Goal: Information Seeking & Learning: Find specific fact

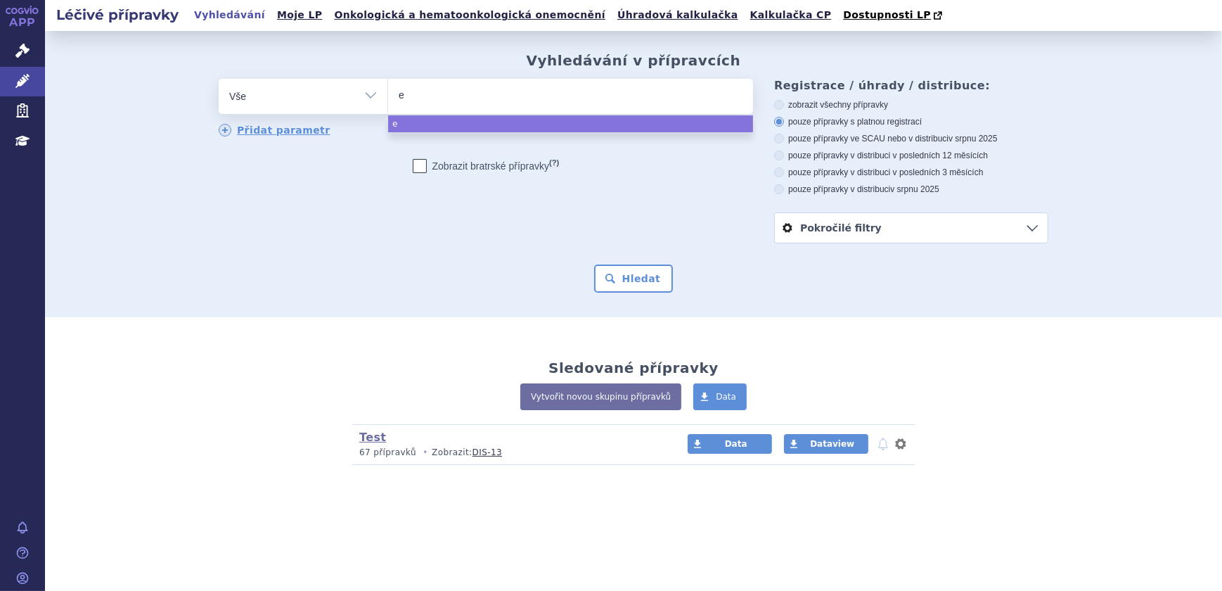
type input "es"
type input "est"
type input "estr"
type input "estrio"
type input "estriol"
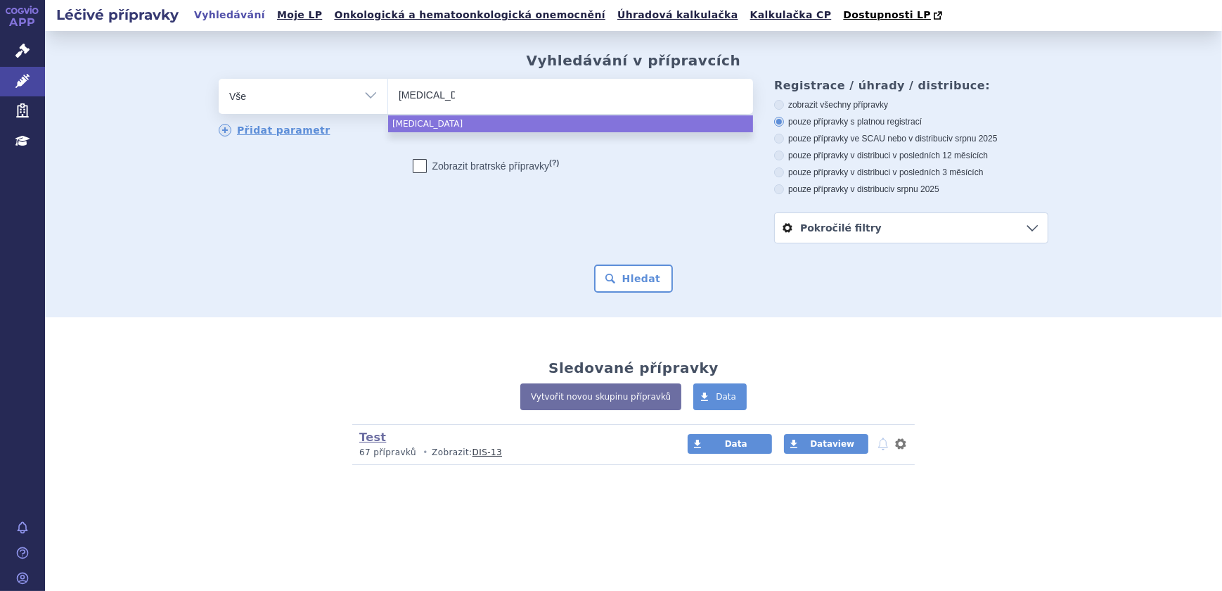
type input "estriol f"
type input "[MEDICAL_DATA] w"
type input "[MEDICAL_DATA] wo"
type input "[MEDICAL_DATA] wol"
type input "[MEDICAL_DATA][PERSON_NAME]"
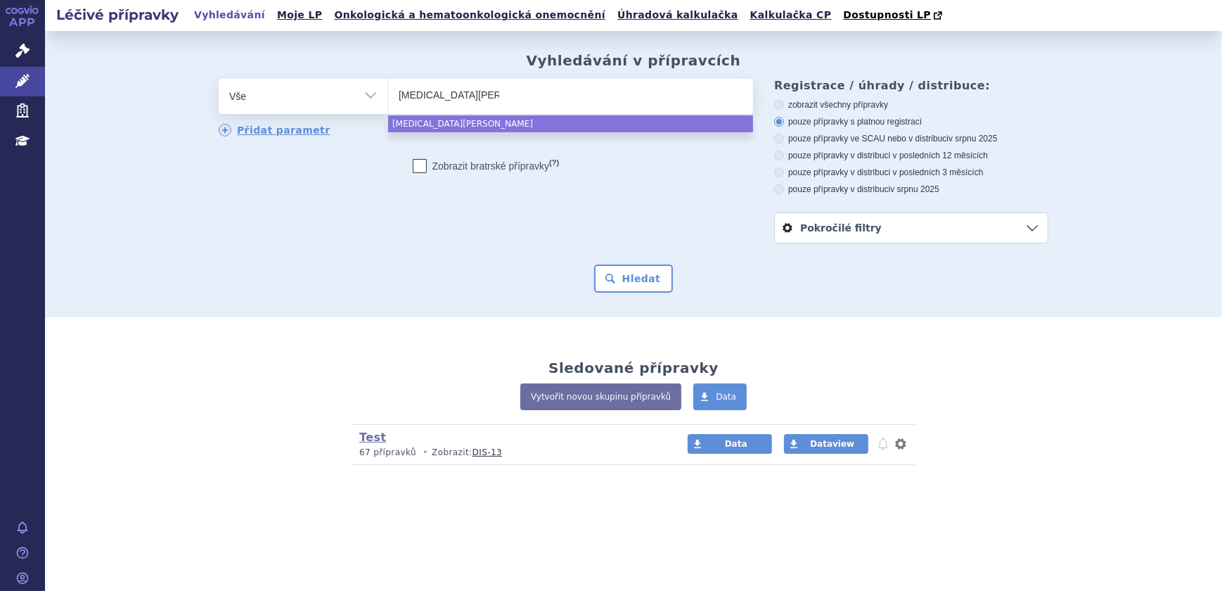
drag, startPoint x: 506, startPoint y: 125, endPoint x: 560, endPoint y: 186, distance: 81.2
select select "[MEDICAL_DATA][PERSON_NAME]"
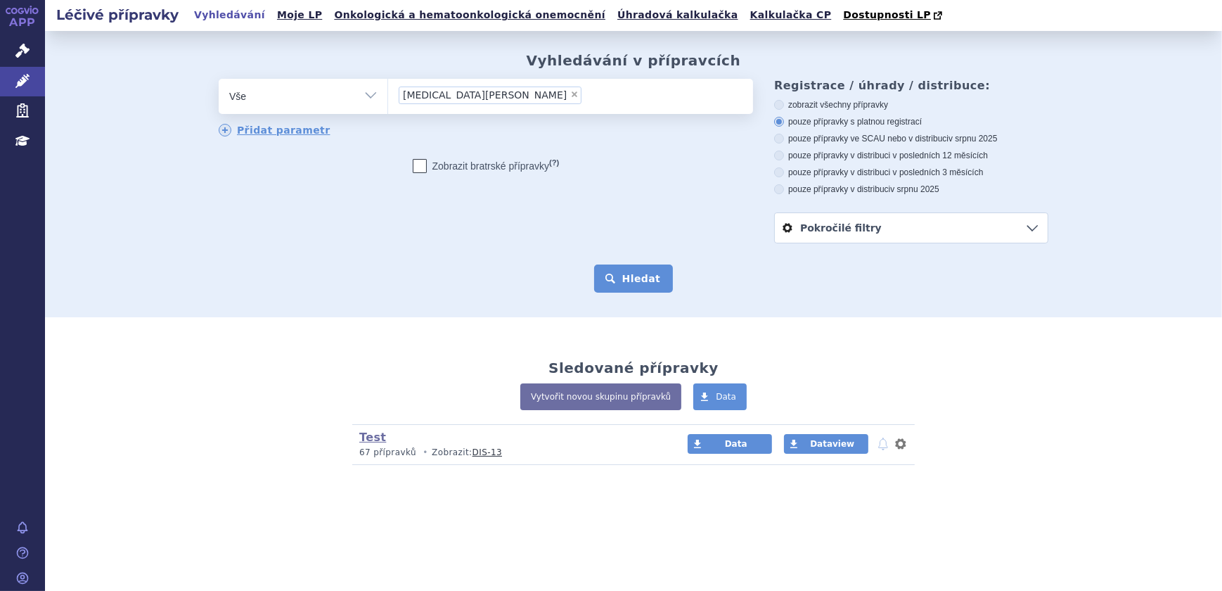
click at [657, 277] on button "Hledat" at bounding box center [633, 278] width 79 height 28
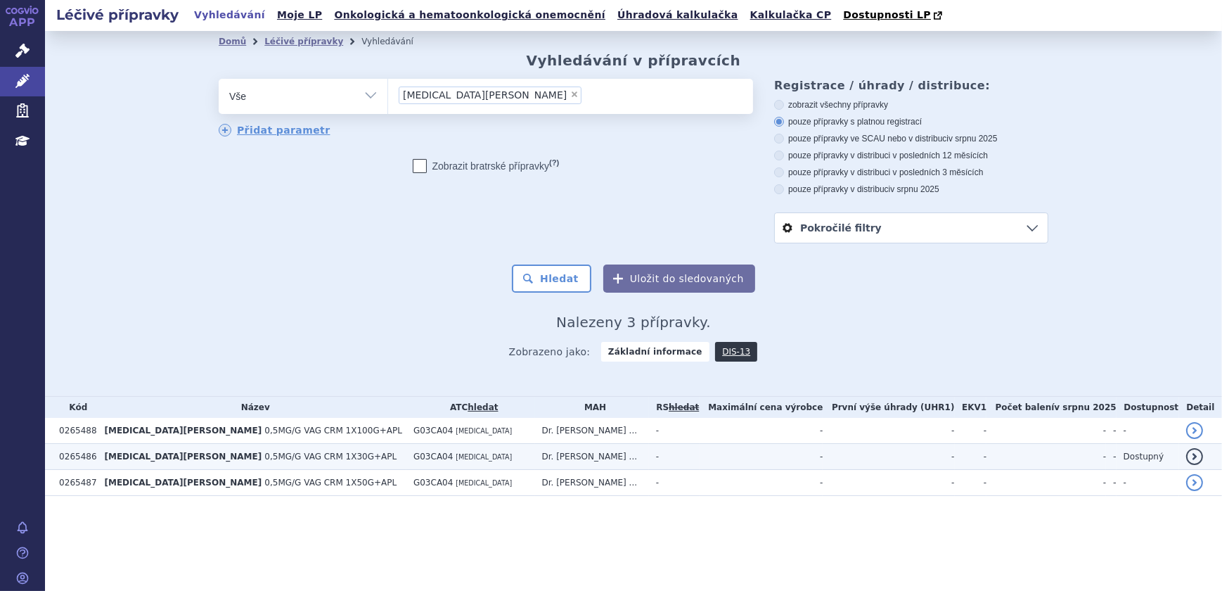
click at [486, 456] on td "G03CA04 ESTRIOL" at bounding box center [470, 457] width 129 height 26
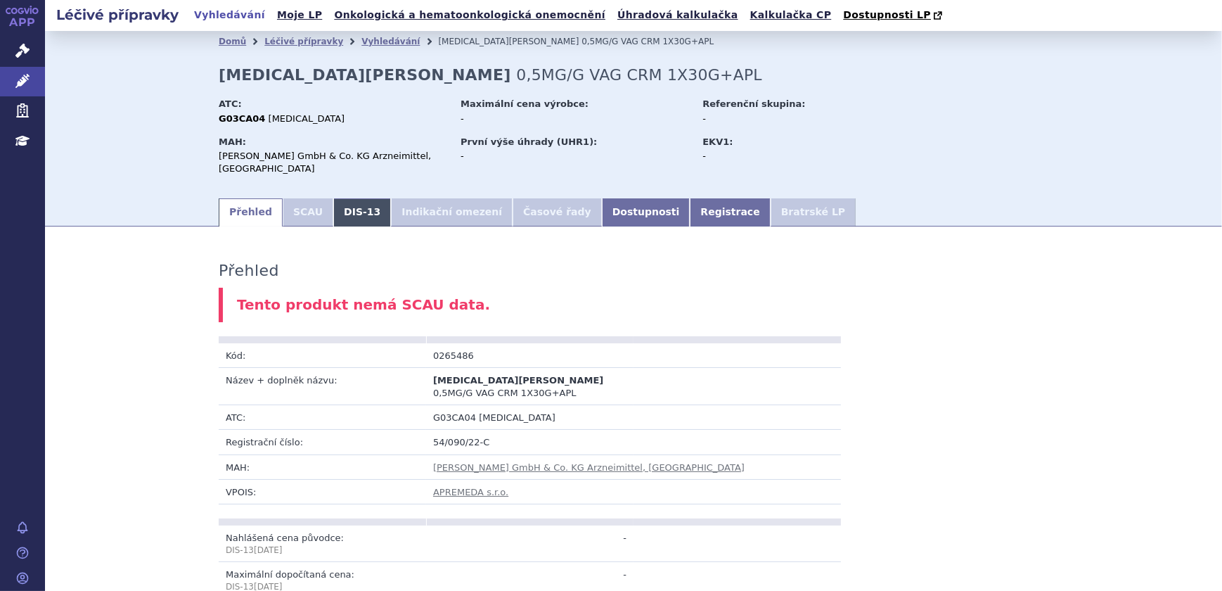
click at [347, 198] on link "DIS-13" at bounding box center [362, 212] width 58 height 28
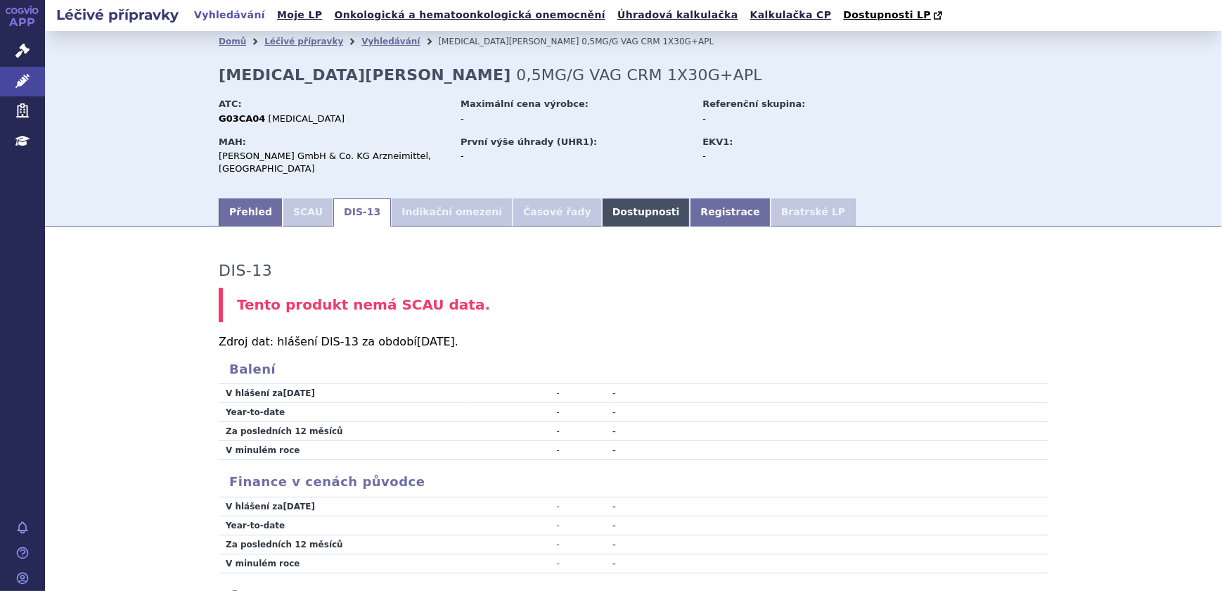
click at [602, 208] on link "Dostupnosti" at bounding box center [646, 212] width 89 height 28
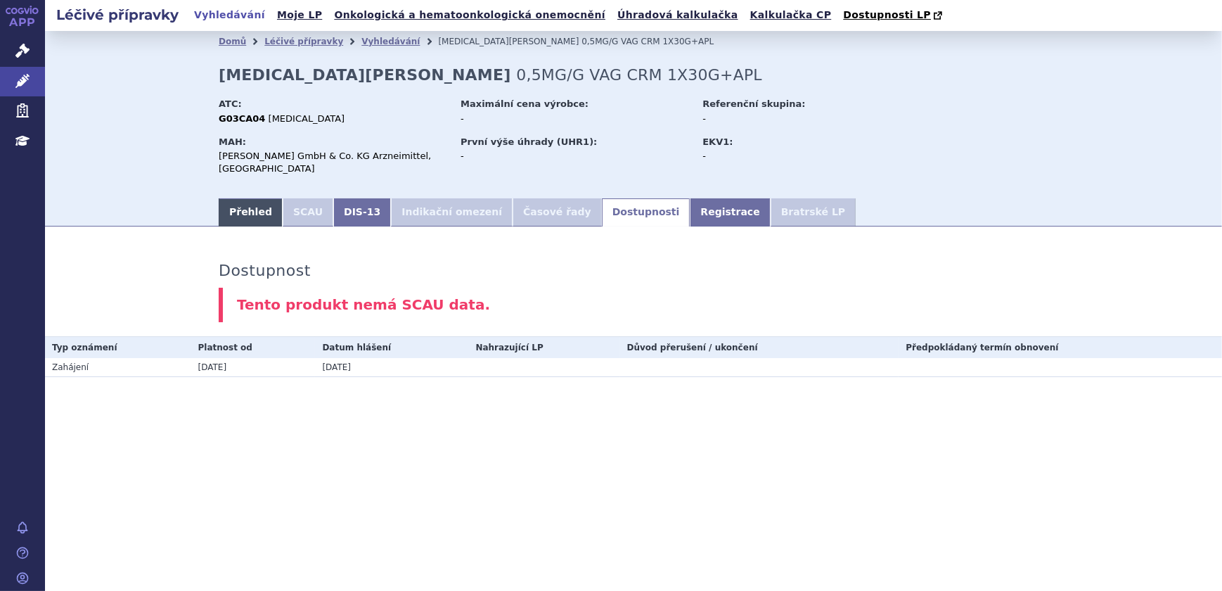
click at [245, 198] on link "Přehled" at bounding box center [251, 212] width 64 height 28
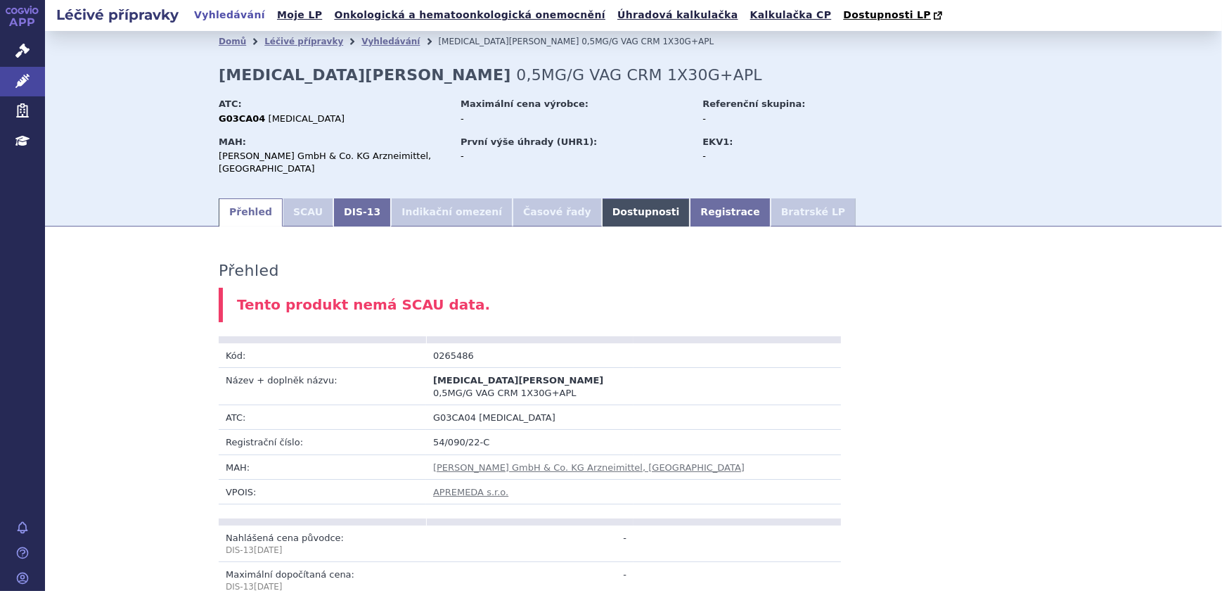
drag, startPoint x: 586, startPoint y: 183, endPoint x: 590, endPoint y: 193, distance: 11.4
click at [586, 183] on div "Domů Léčivé přípravky Vyhledávání ESTRIOL WOLFF 0,5MG/G VAG CRM 1X30G+APL ESTRI…" at bounding box center [634, 124] width 886 height 144
click at [602, 198] on link "Dostupnosti" at bounding box center [646, 212] width 89 height 28
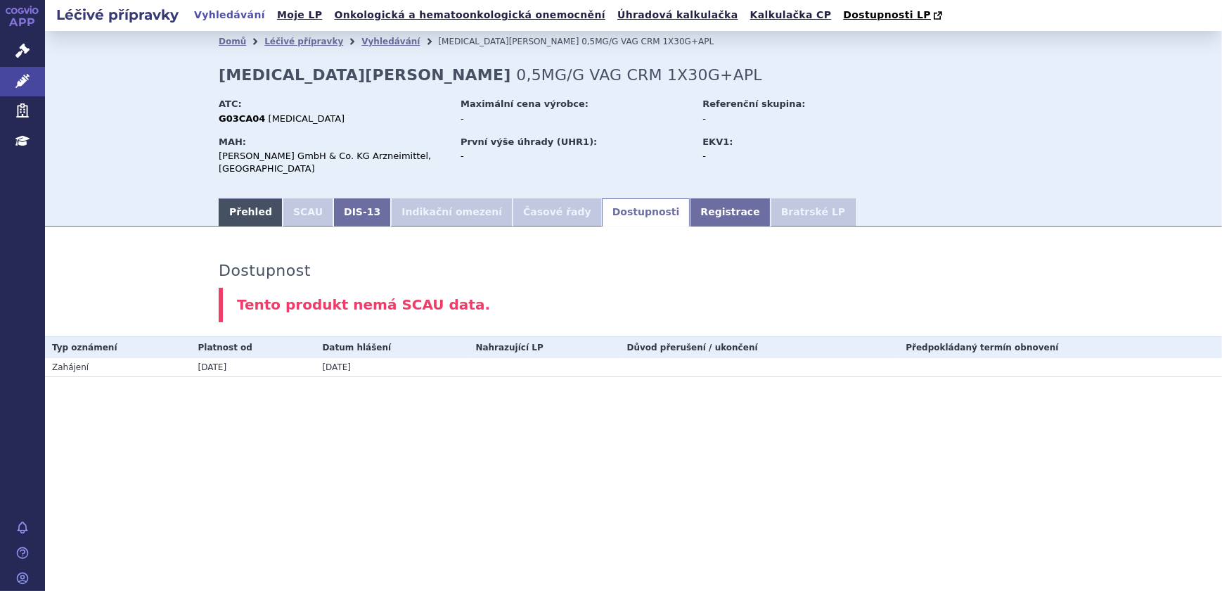
click at [228, 198] on link "Přehled" at bounding box center [251, 212] width 64 height 28
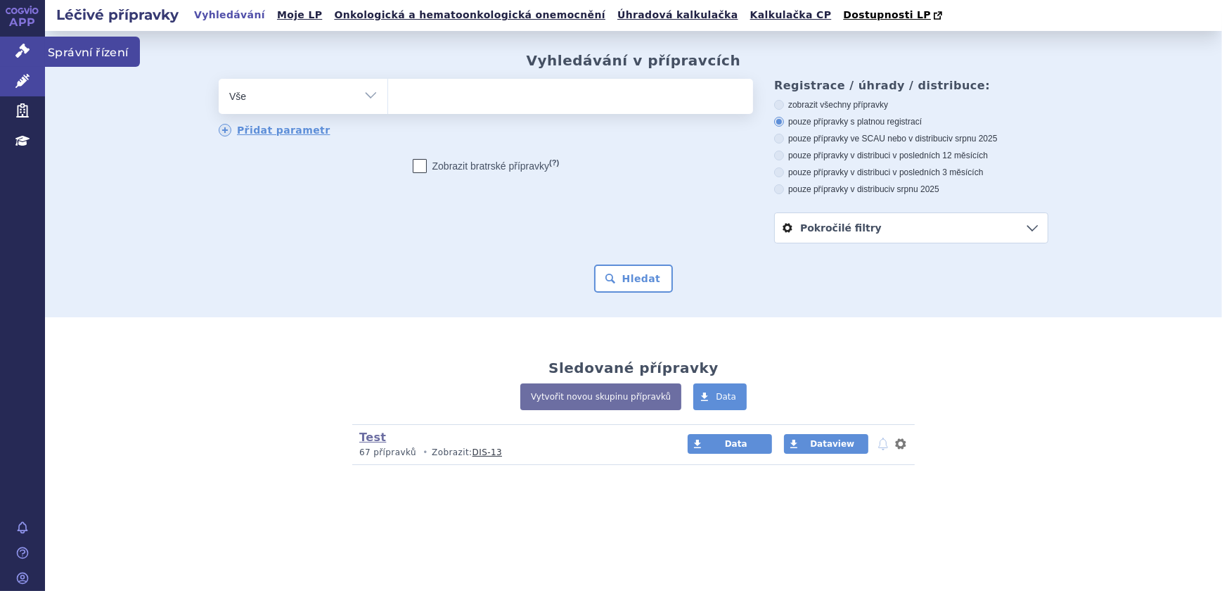
drag, startPoint x: 0, startPoint y: 0, endPoint x: 20, endPoint y: 49, distance: 53.3
click at [20, 49] on icon at bounding box center [22, 51] width 14 height 14
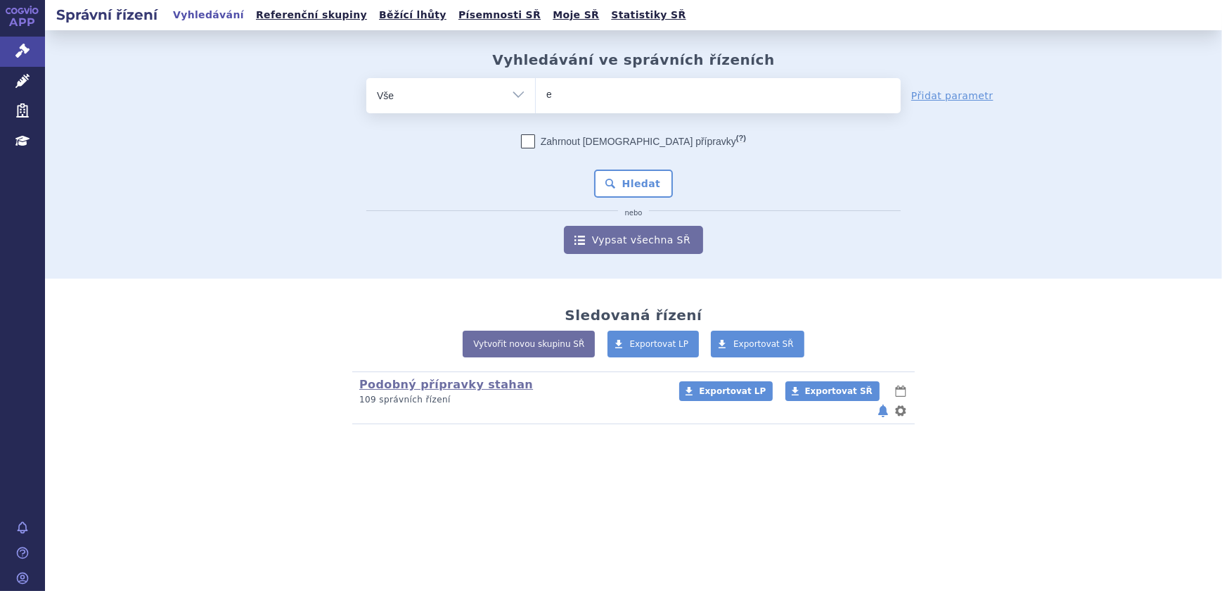
type input "es"
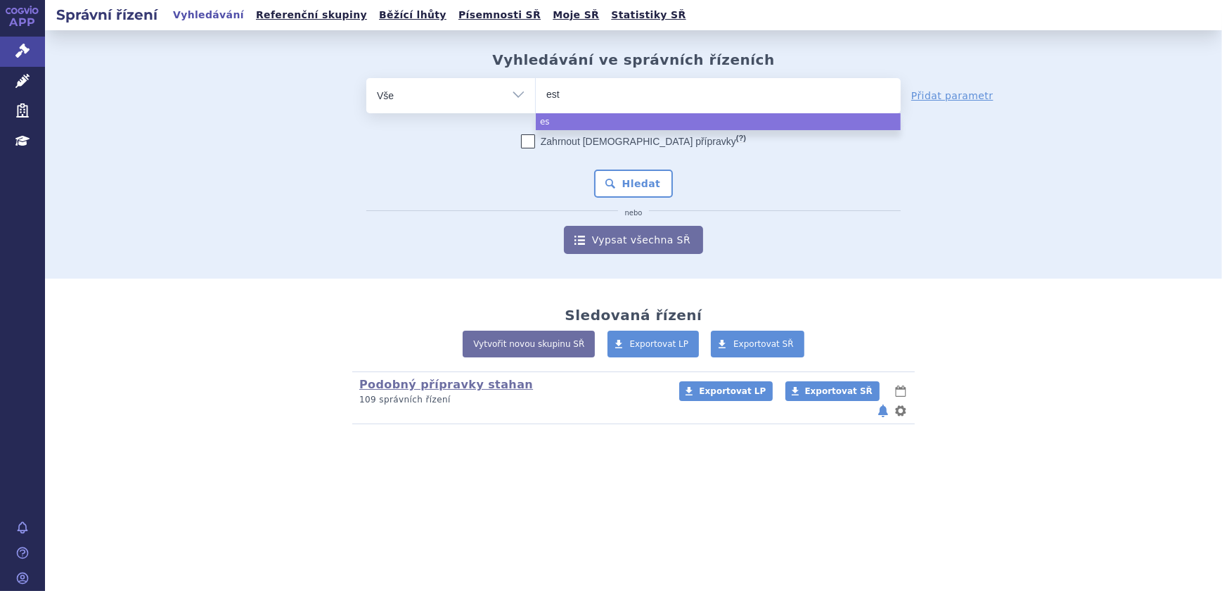
type input "estr"
type input "estri"
type input "estriol"
type input "estriol w"
type input "estriol wo"
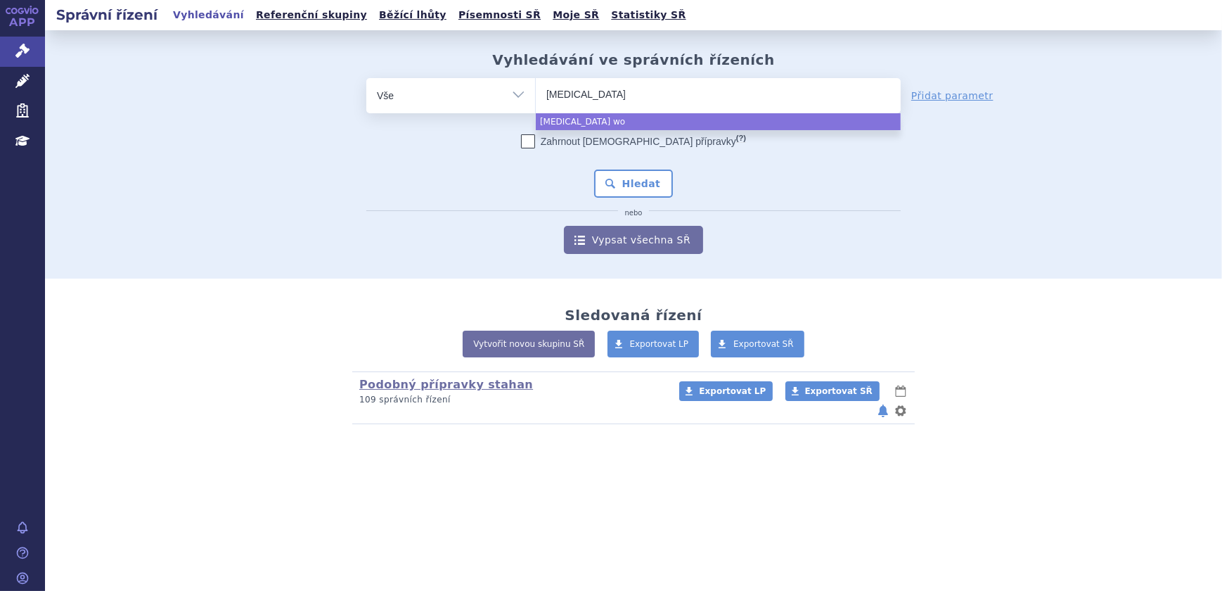
type input "estriol wol"
type input "[MEDICAL_DATA][PERSON_NAME]"
select select "[MEDICAL_DATA][PERSON_NAME]"
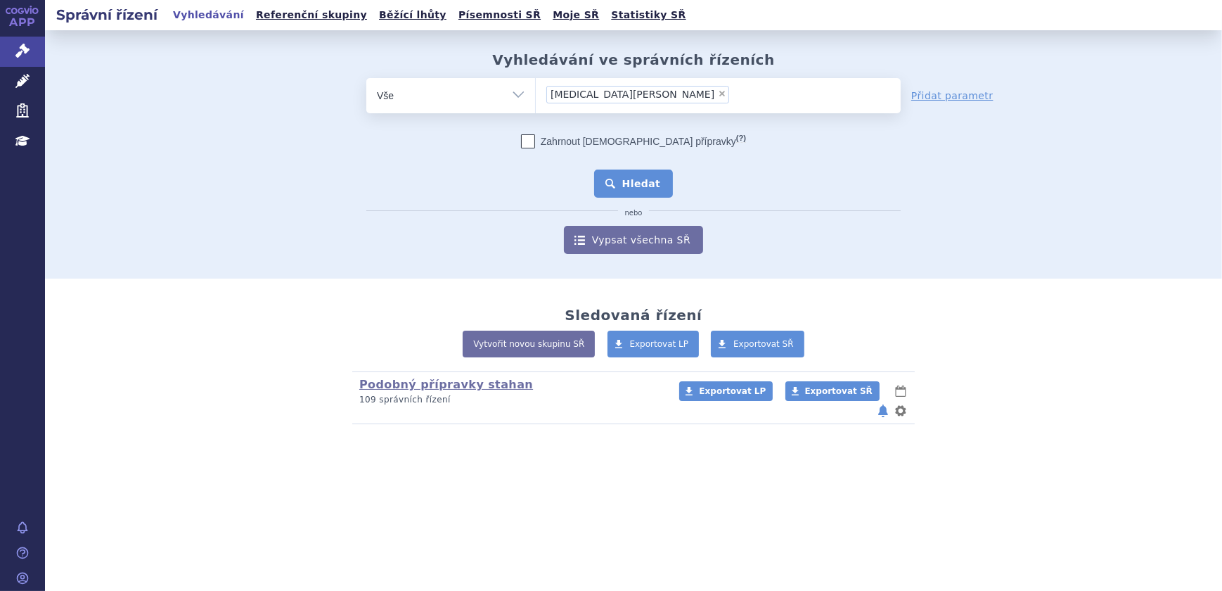
click at [643, 191] on button "Hledat" at bounding box center [633, 183] width 79 height 28
